Goal: Information Seeking & Learning: Learn about a topic

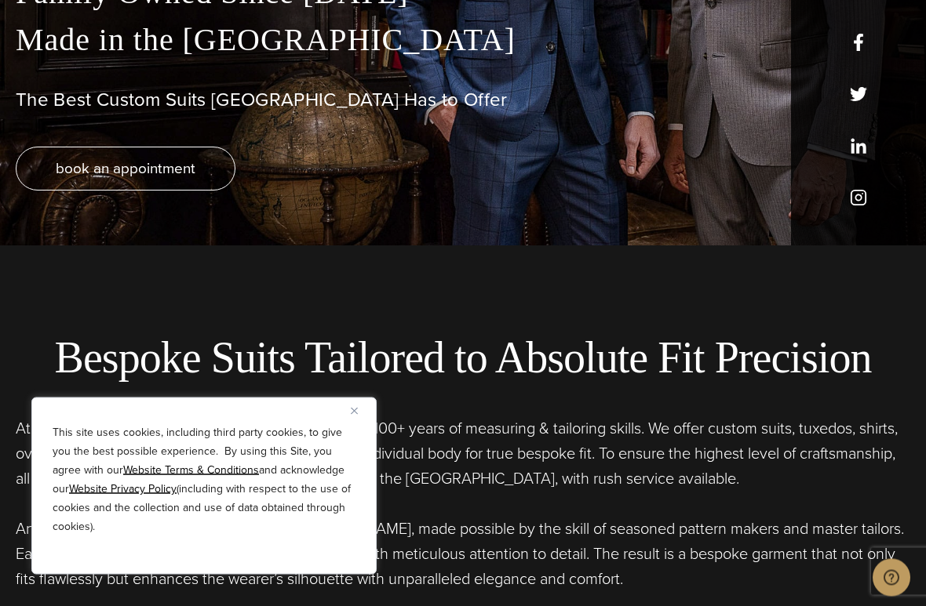
scroll to position [362, 0]
click at [336, 398] on div "This site uses cookies, including third party cookies, to give you the best pos…" at bounding box center [203, 486] width 345 height 177
click at [343, 406] on div "This site uses cookies, including third party cookies, to give you the best pos…" at bounding box center [203, 486] width 345 height 177
click at [368, 407] on button "Close" at bounding box center [360, 411] width 19 height 19
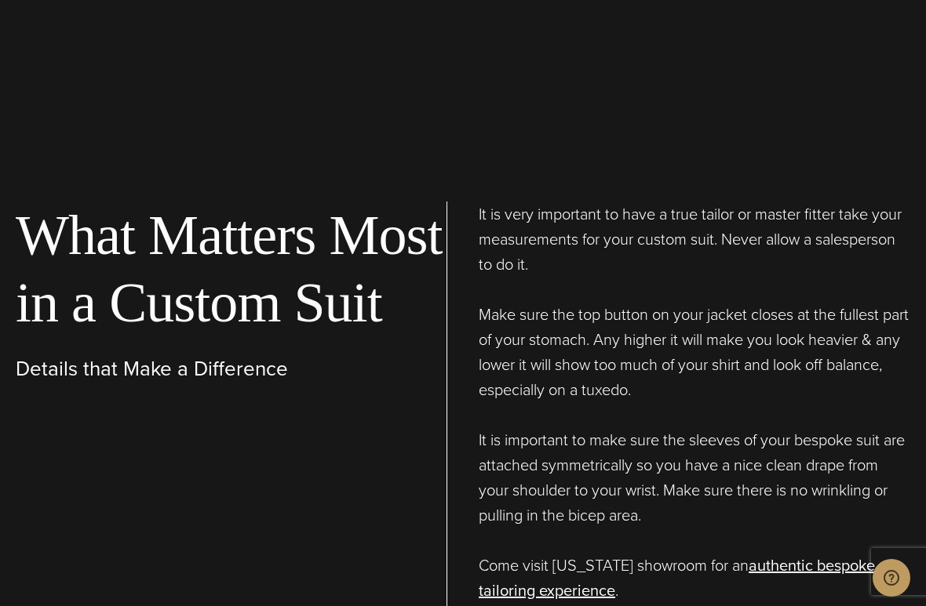
scroll to position [5276, 0]
click at [135, 438] on div "What Matters Most in a Custom Suit Details that Make a Difference" at bounding box center [231, 437] width 431 height 471
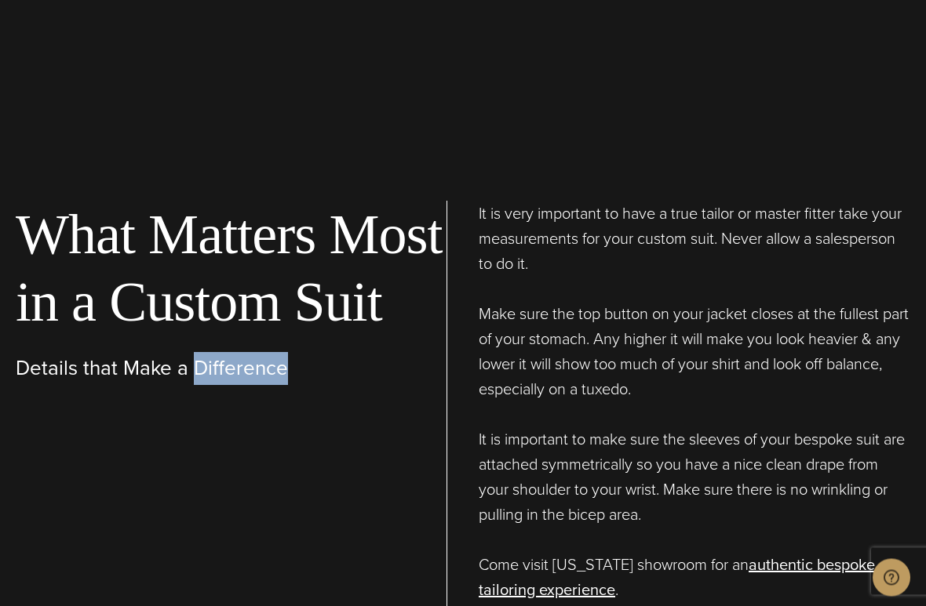
click at [147, 413] on div "What Matters Most in a Custom Suit Details that Make a Difference" at bounding box center [231, 437] width 431 height 471
click at [144, 402] on div "What Matters Most in a Custom Suit Details that Make a Difference" at bounding box center [231, 437] width 431 height 471
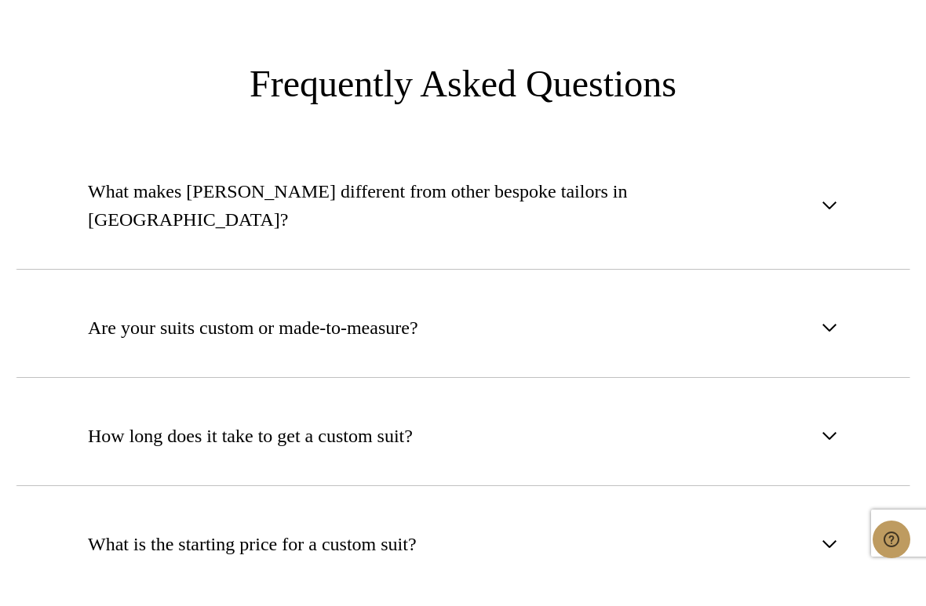
scroll to position [5983, 0]
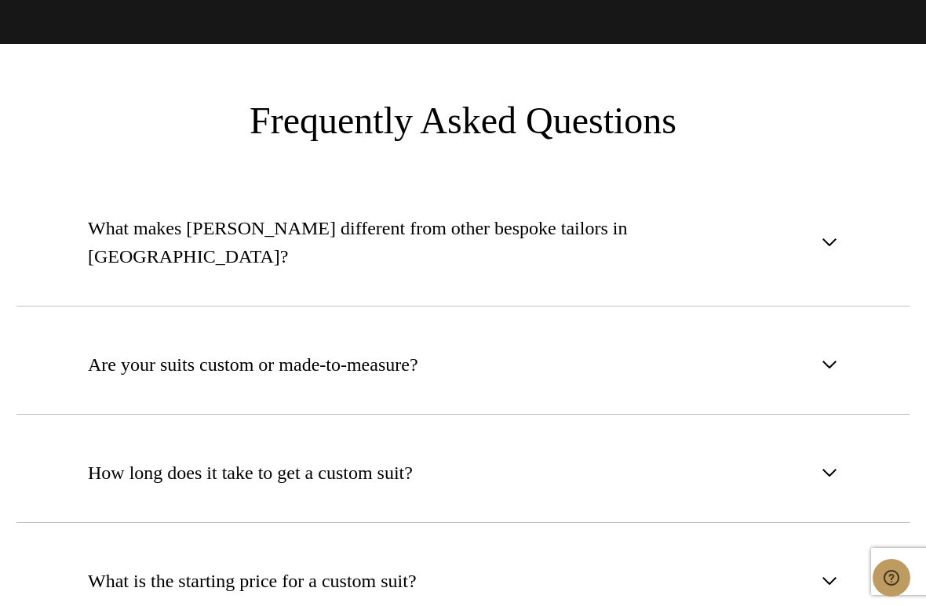
click at [839, 315] on button "Are your suits custom or made-to-measure?" at bounding box center [463, 365] width 894 height 100
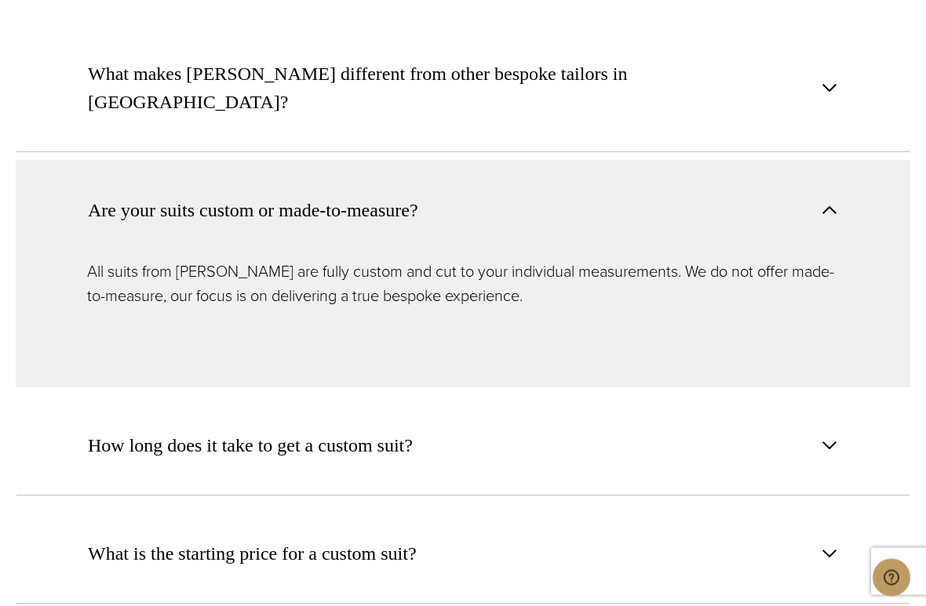
scroll to position [6162, 0]
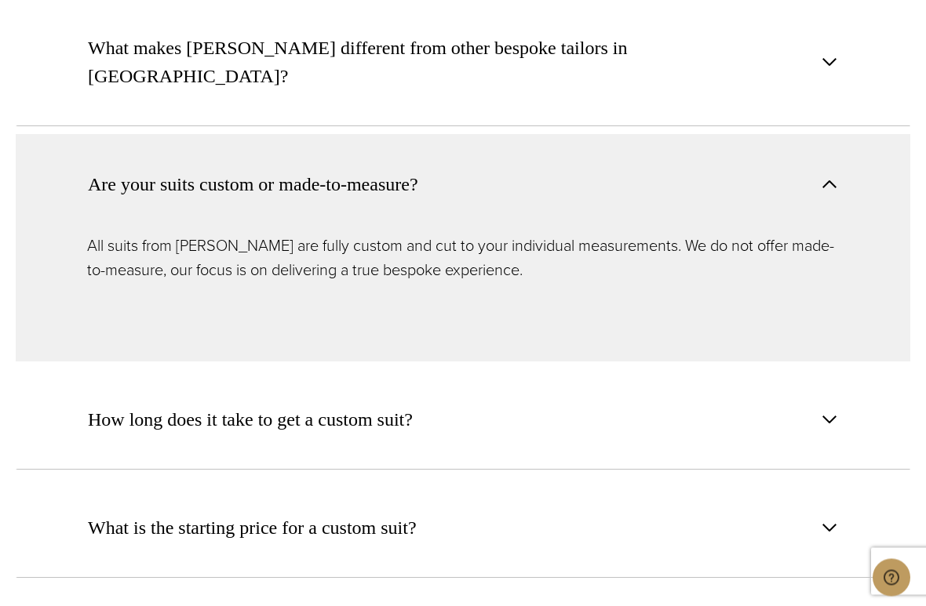
click at [826, 411] on span "button" at bounding box center [829, 420] width 19 height 19
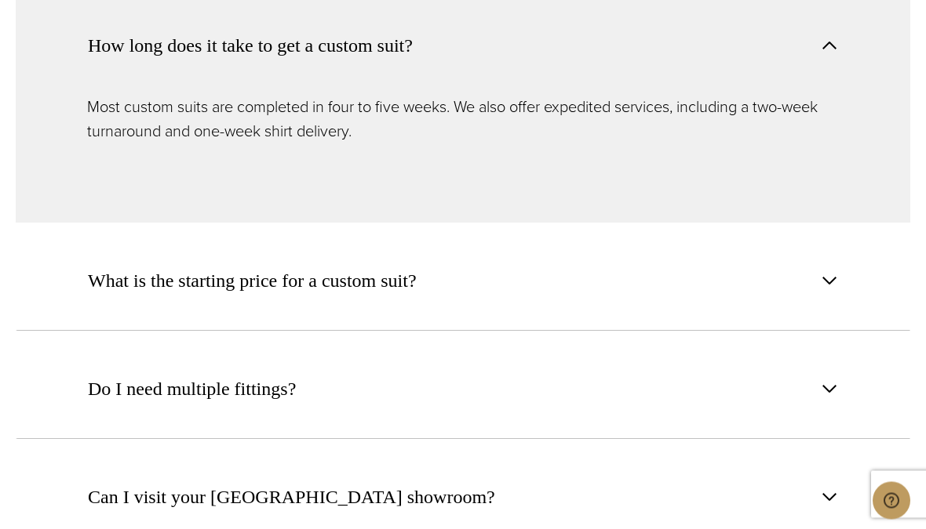
click at [75, 448] on button "Can I visit your [GEOGRAPHIC_DATA] showroom?" at bounding box center [463, 498] width 894 height 100
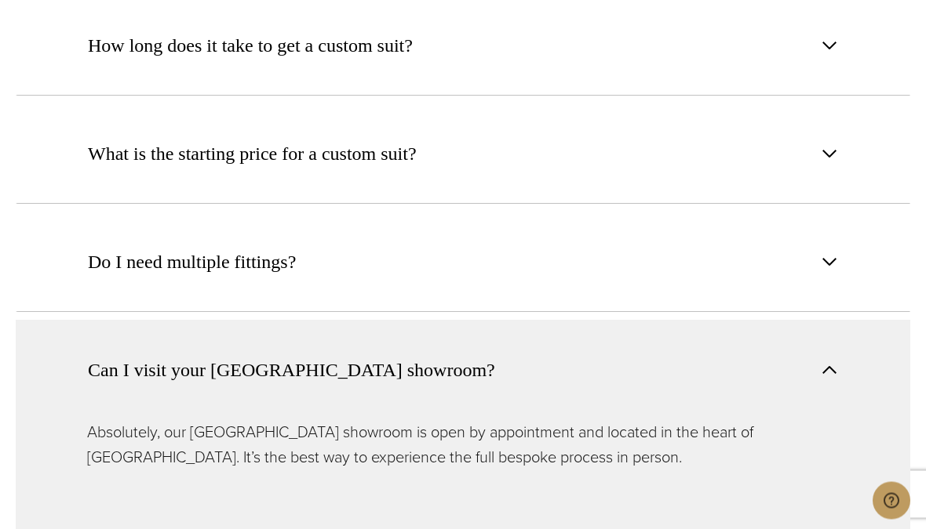
scroll to position [6333, 0]
click at [830, 253] on span "button" at bounding box center [829, 262] width 19 height 19
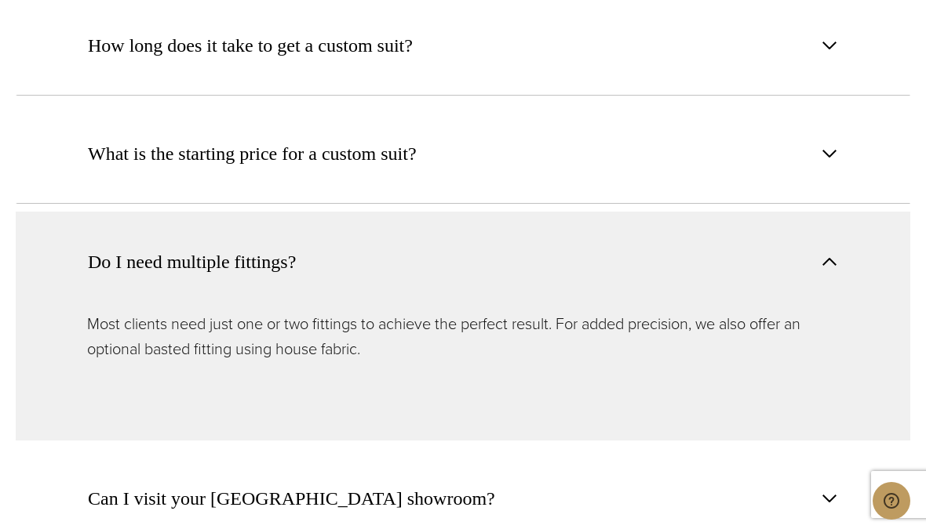
click at [51, 311] on div "Most clients need just one or two fittings to achieve the perfect result. For a…" at bounding box center [463, 375] width 894 height 129
click at [53, 284] on div "What makes [PERSON_NAME] different from other bespoke tailors in [GEOGRAPHIC_DA…" at bounding box center [463, 150] width 894 height 799
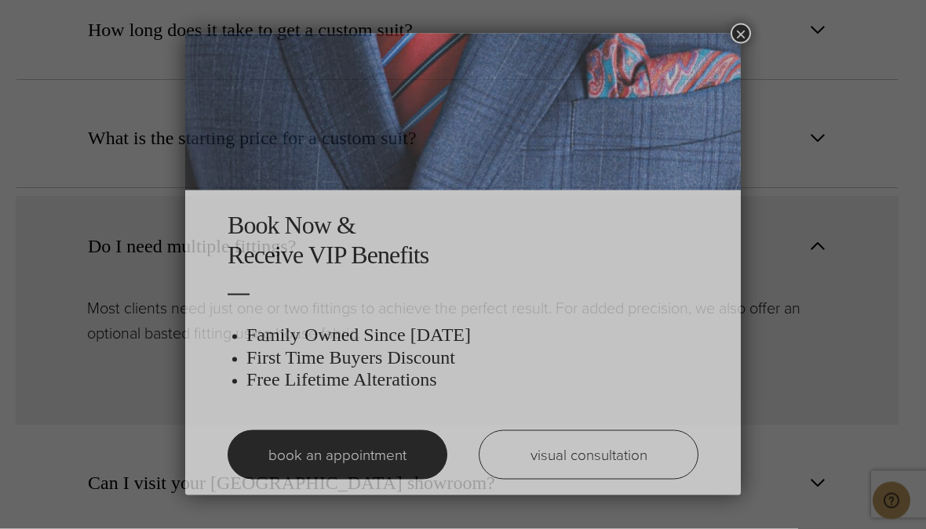
scroll to position [6332, 0]
